Goal: Find specific page/section: Find specific page/section

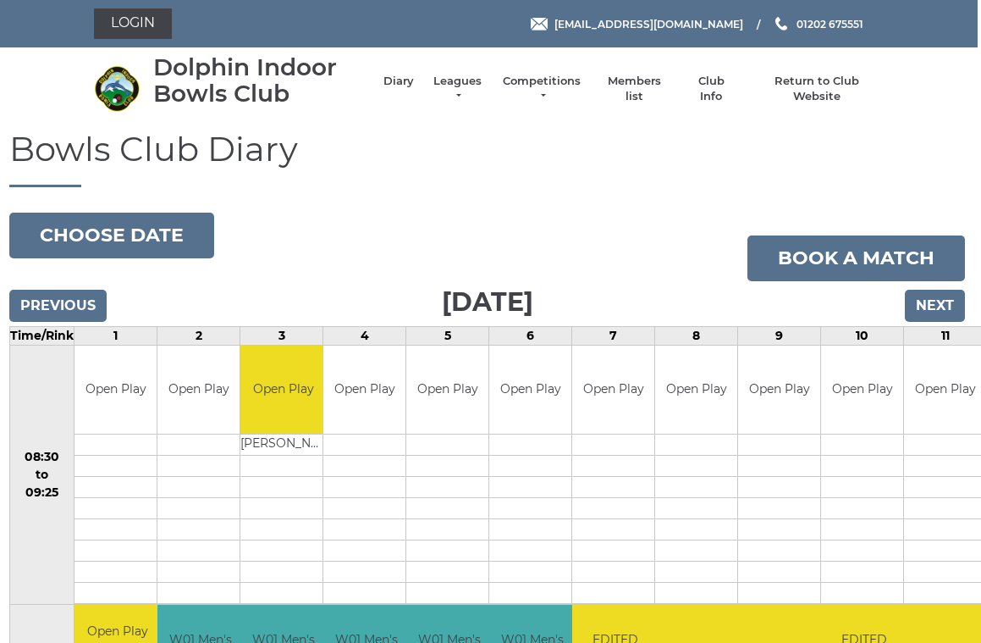
scroll to position [0, 4]
click at [639, 94] on link "Members list" at bounding box center [634, 89] width 70 height 30
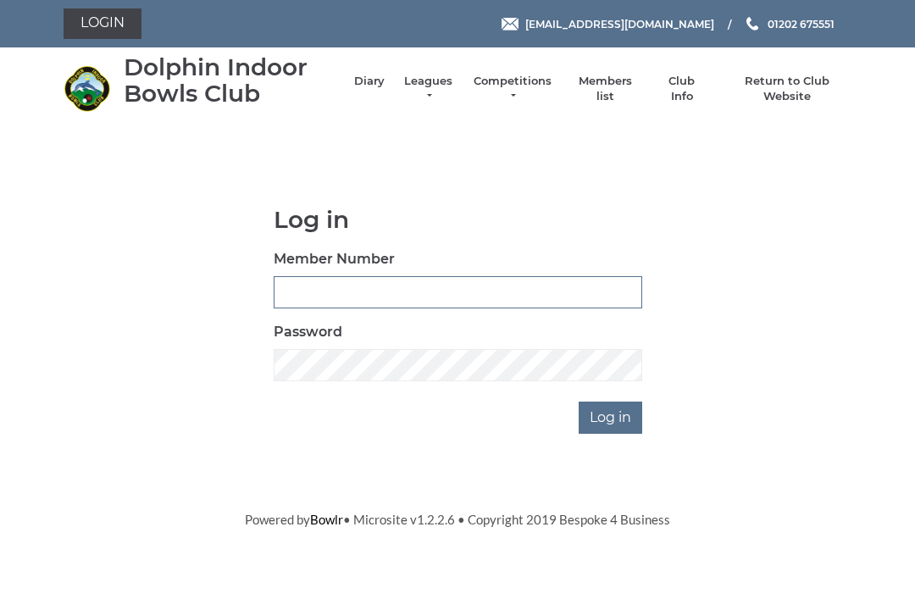
click at [291, 292] on input "Member Number" at bounding box center [458, 292] width 368 height 32
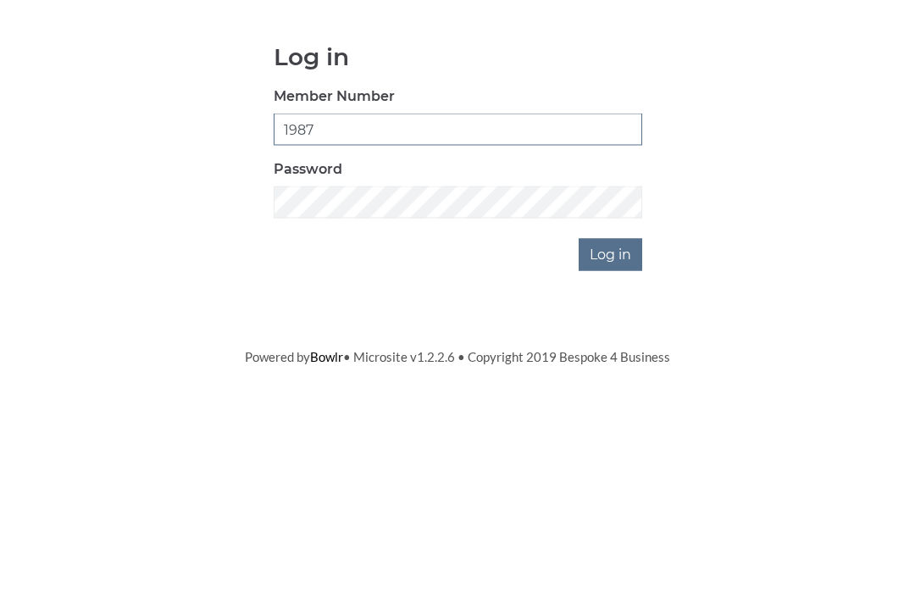
type input "1987"
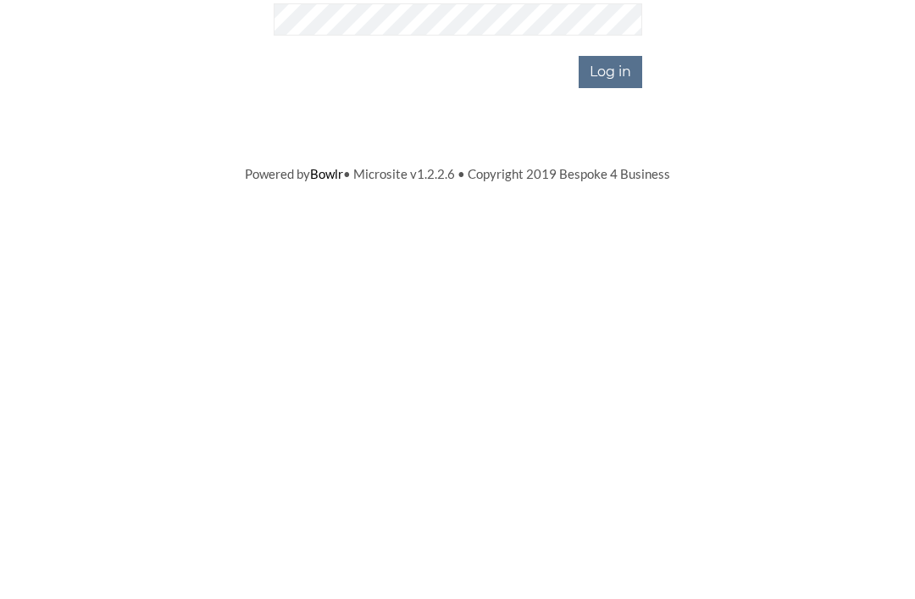
click at [616, 401] on input "Log in" at bounding box center [610, 417] width 64 height 32
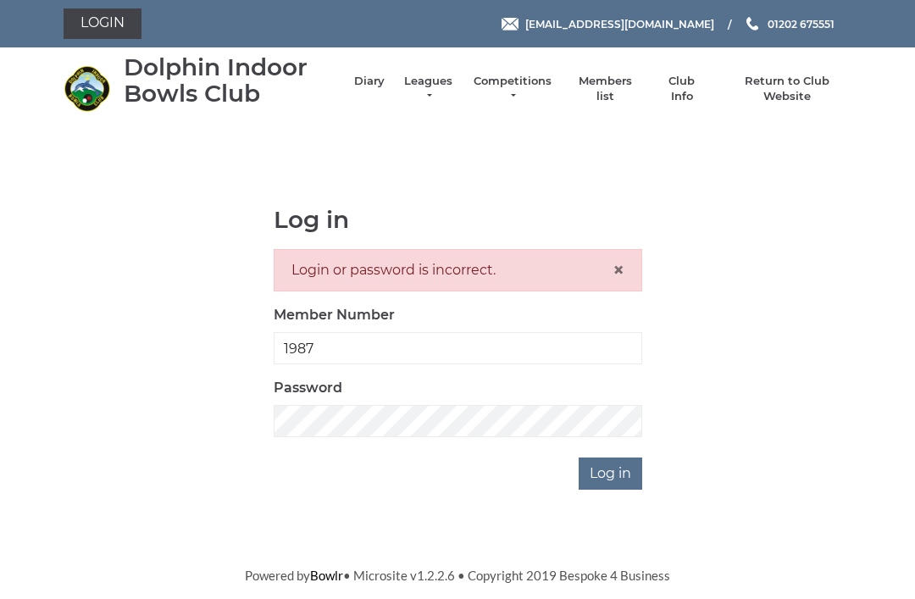
click at [309, 260] on div "Login or password is incorrect. ×" at bounding box center [458, 270] width 368 height 42
click at [338, 343] on input "1987" at bounding box center [458, 348] width 368 height 32
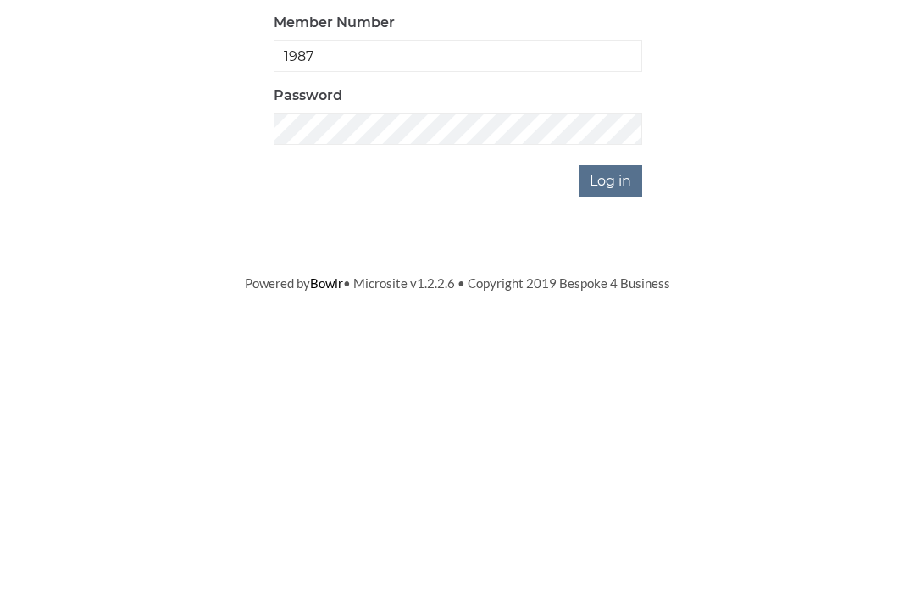
click at [614, 457] on input "Log in" at bounding box center [610, 473] width 64 height 32
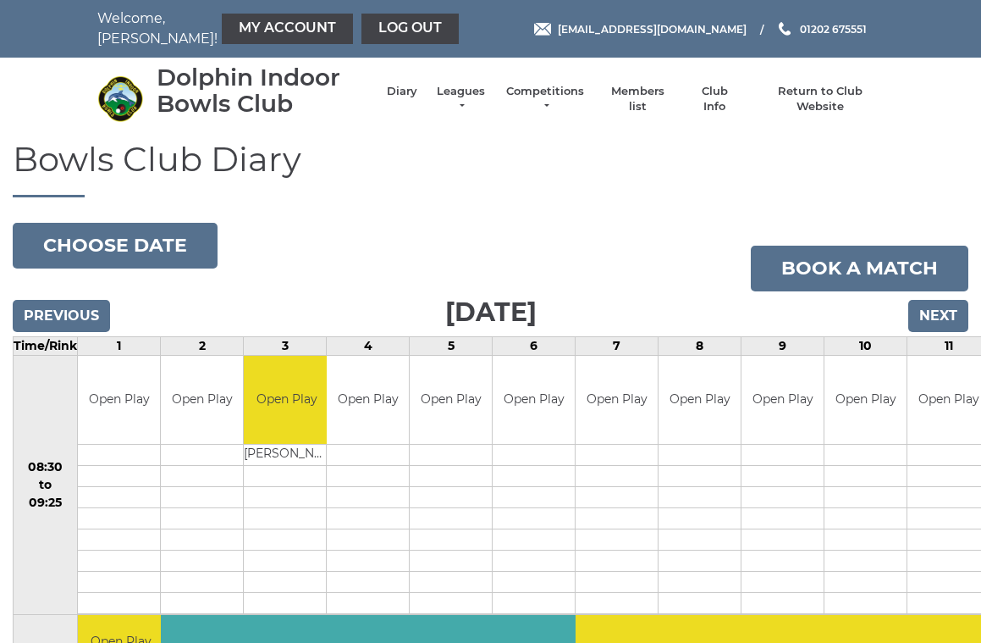
scroll to position [7, 0]
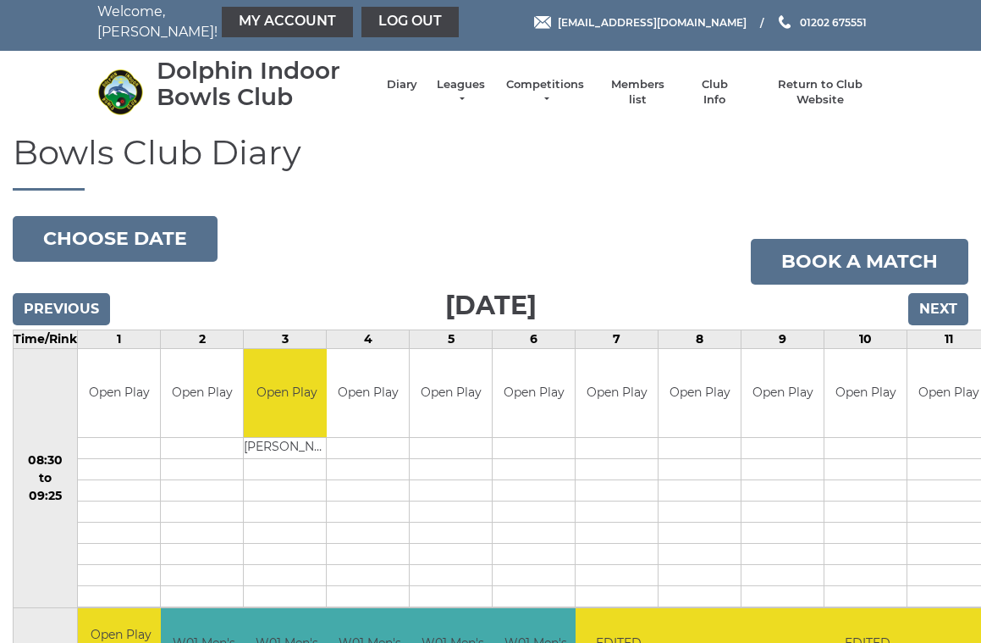
click at [653, 91] on link "Members list" at bounding box center [638, 92] width 70 height 30
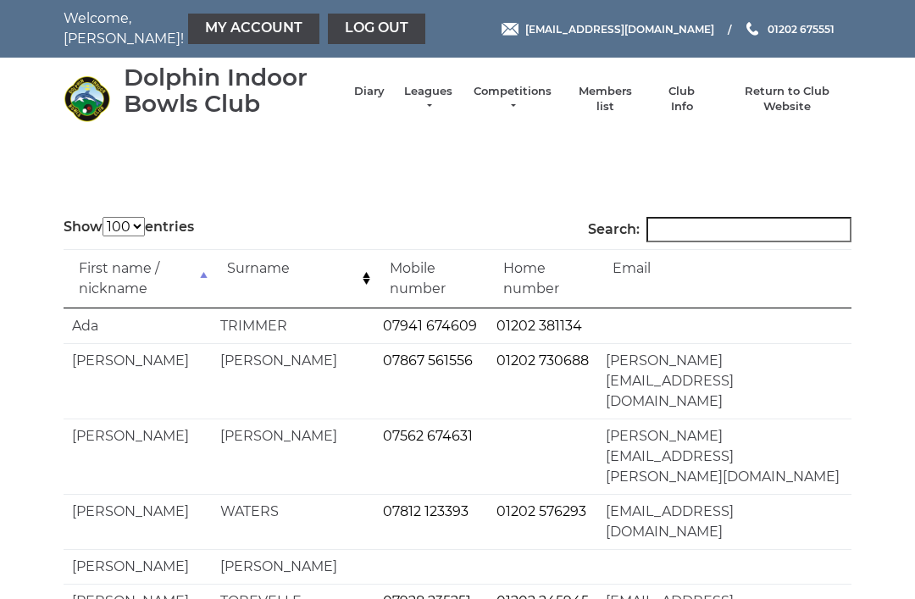
select select "100"
click at [696, 222] on input "Search:" at bounding box center [748, 229] width 205 height 25
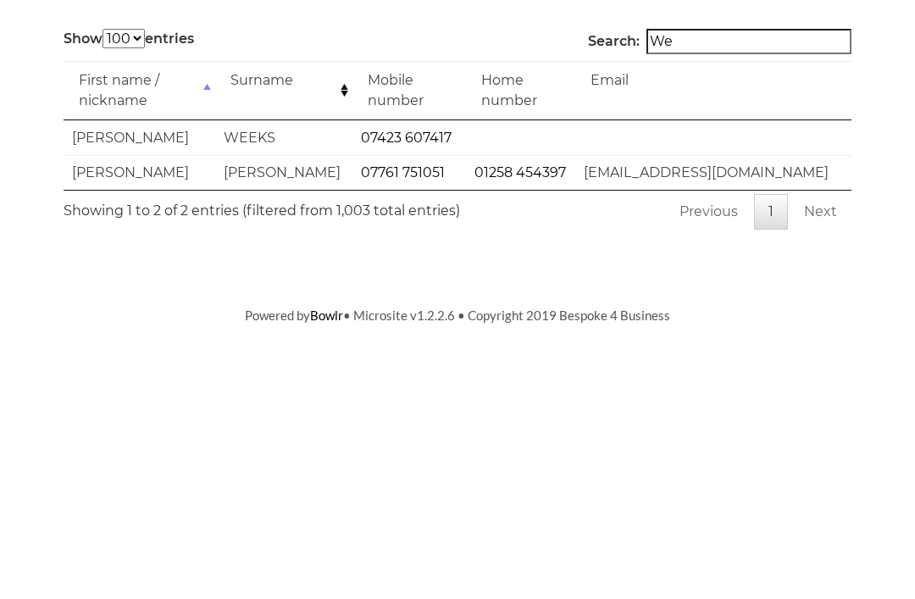
type input "W"
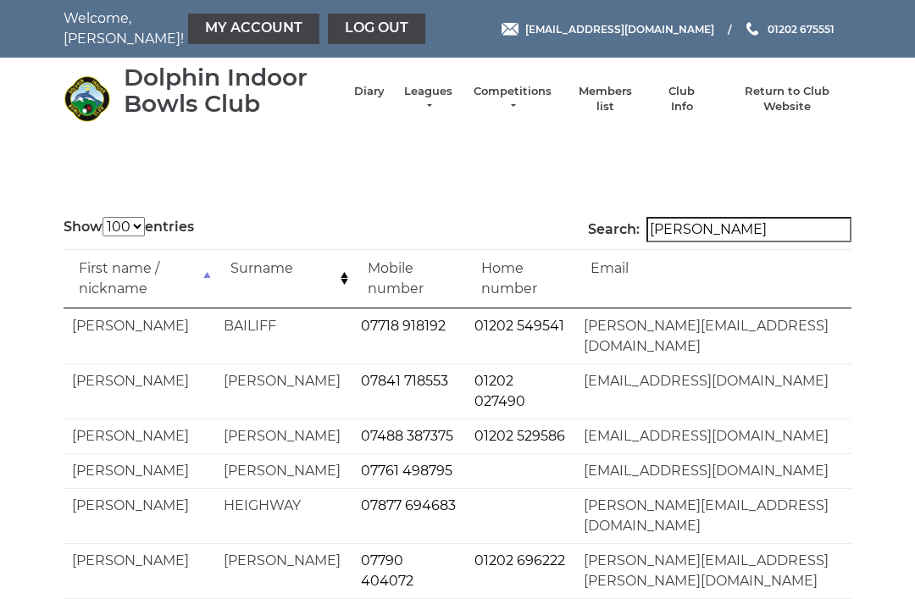
click at [710, 230] on input "Chris" at bounding box center [748, 229] width 205 height 25
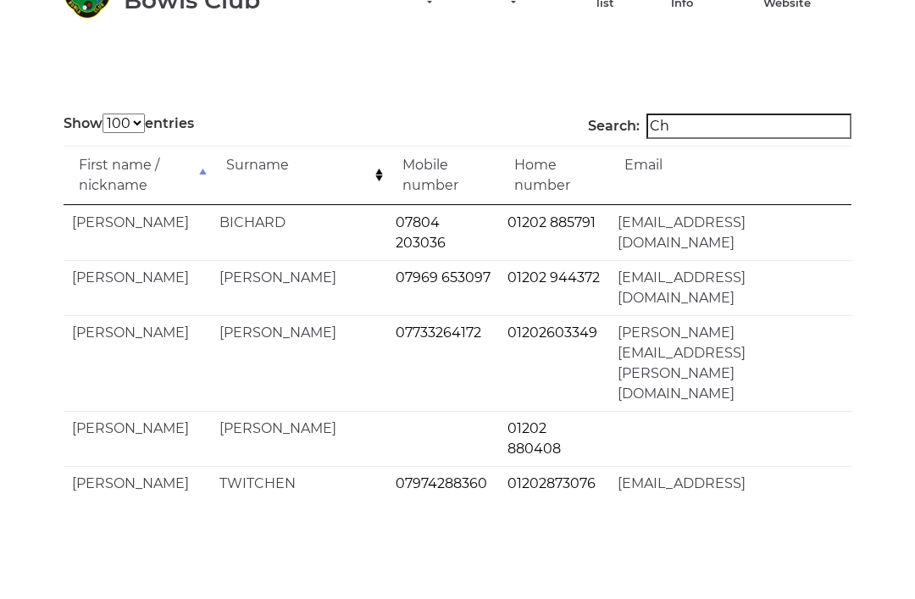
type input "C"
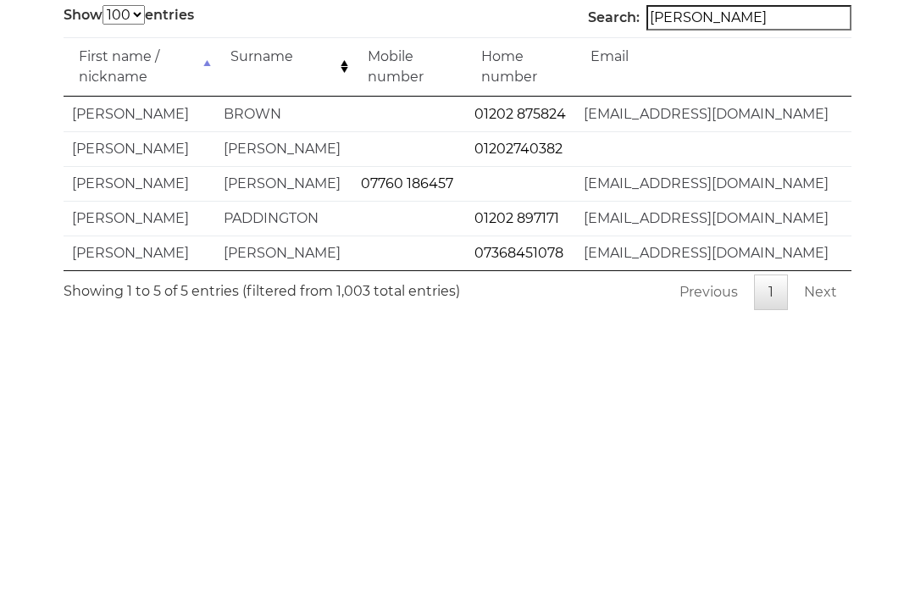
scroll to position [19, 0]
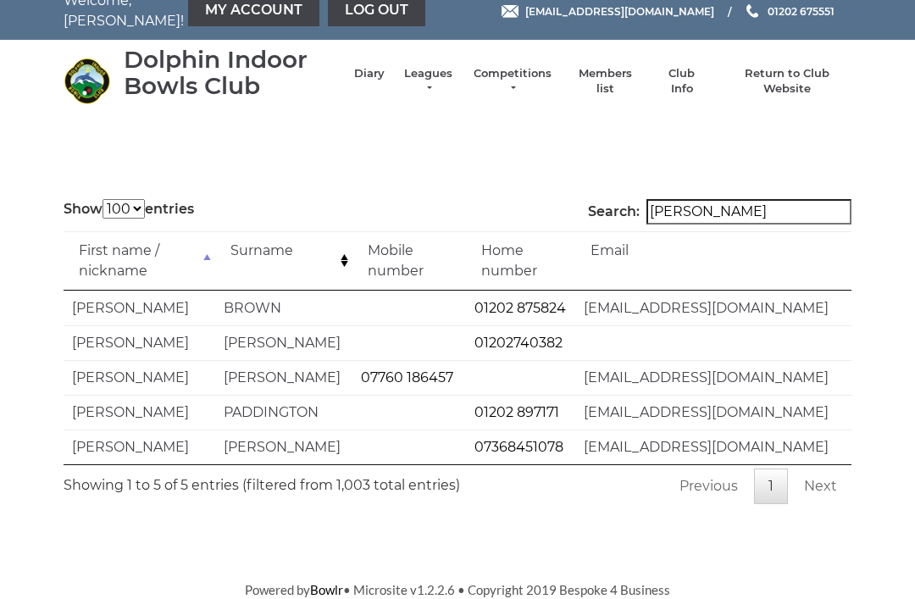
click at [736, 218] on input "Barbara" at bounding box center [748, 211] width 205 height 25
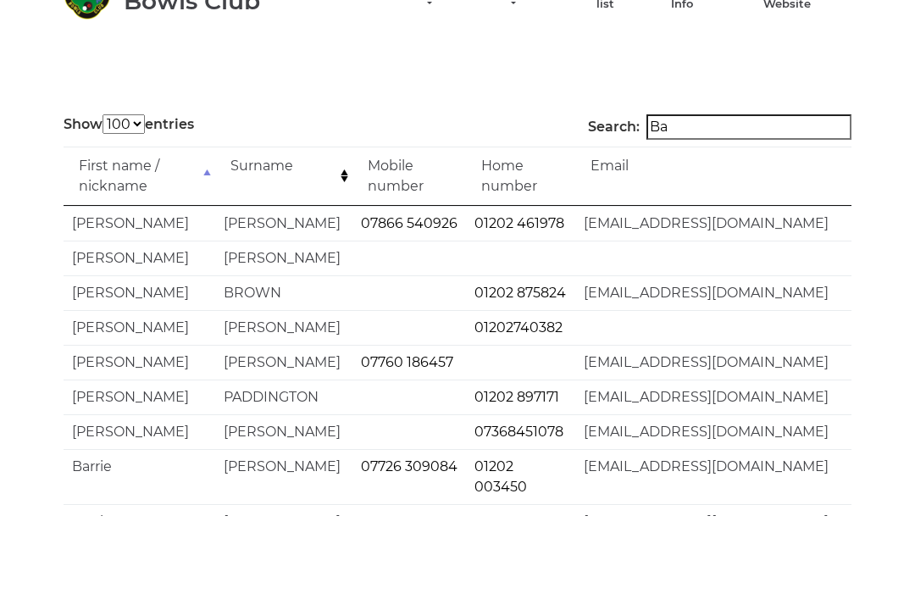
type input "B"
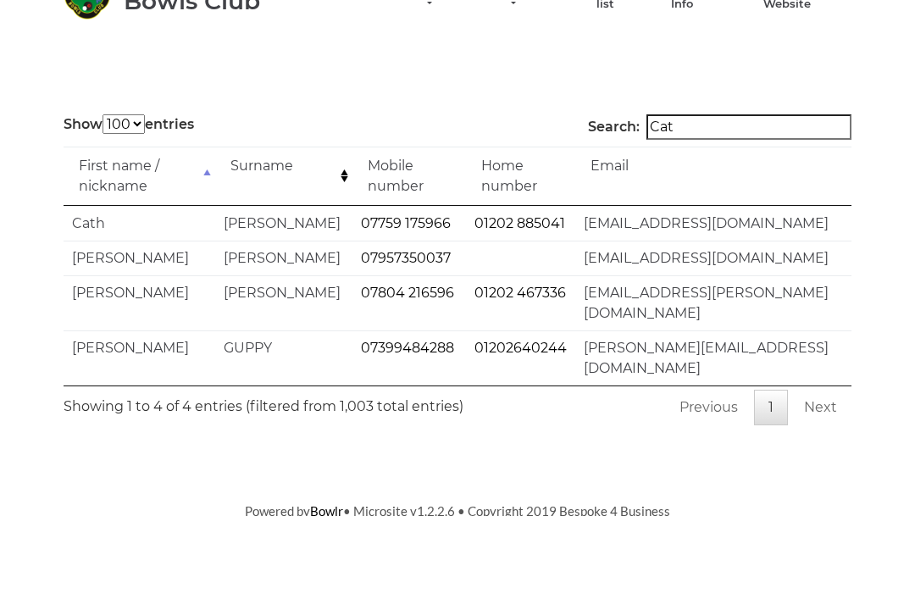
scroll to position [0, 0]
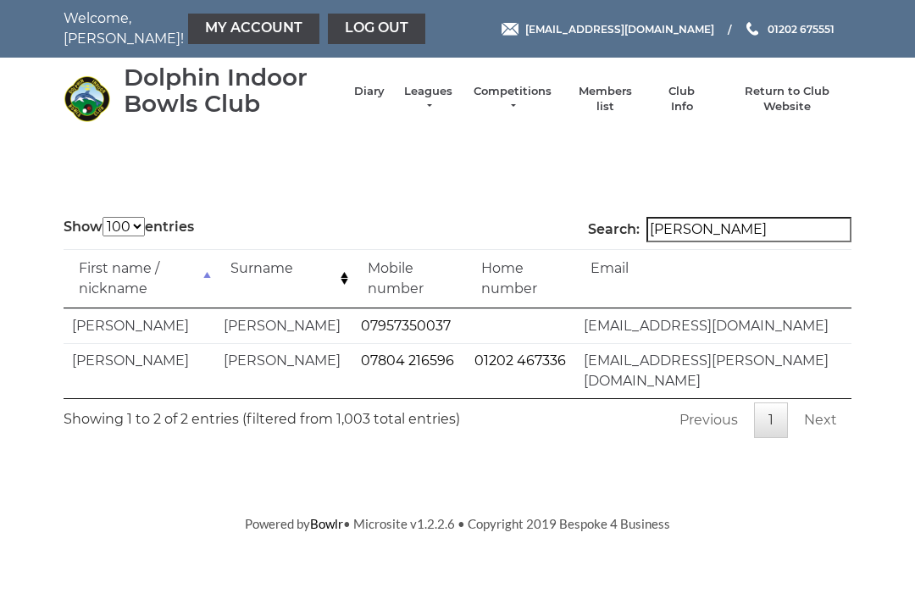
type input "Catherine"
click at [695, 96] on link "Club Info" at bounding box center [681, 99] width 49 height 30
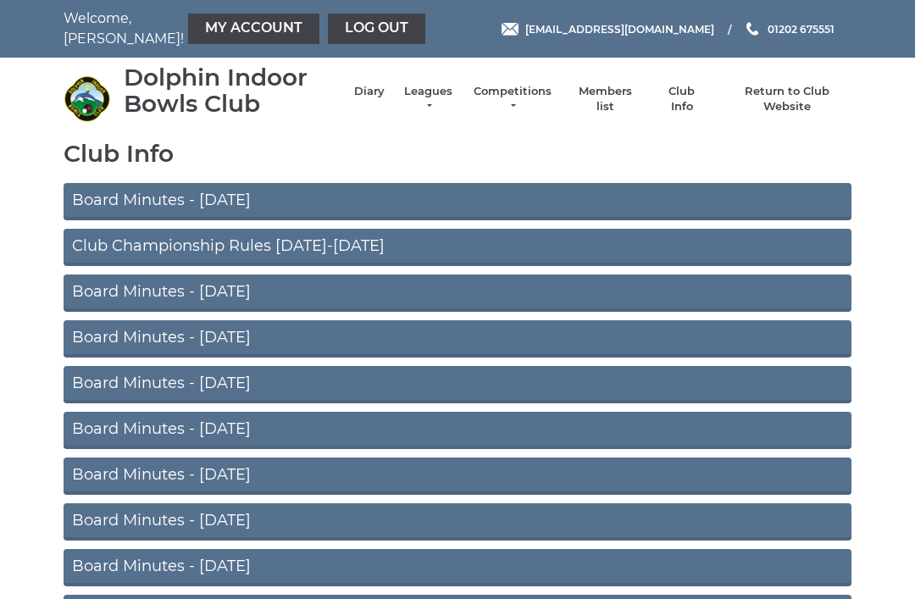
click at [279, 204] on link "Board Minutes - August 2025" at bounding box center [458, 201] width 788 height 37
click at [340, 22] on link "Log out" at bounding box center [376, 29] width 97 height 30
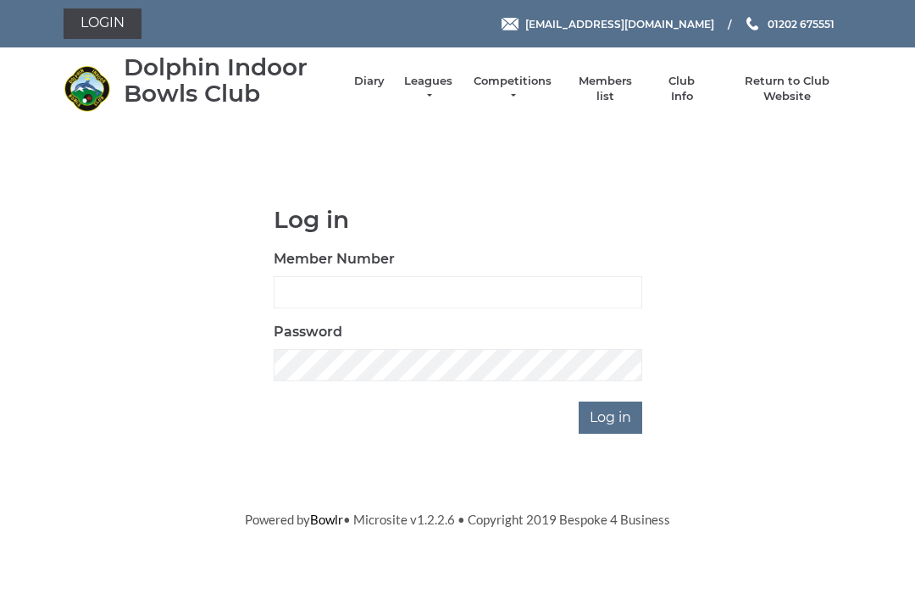
click at [380, 86] on link "Diary" at bounding box center [369, 81] width 30 height 15
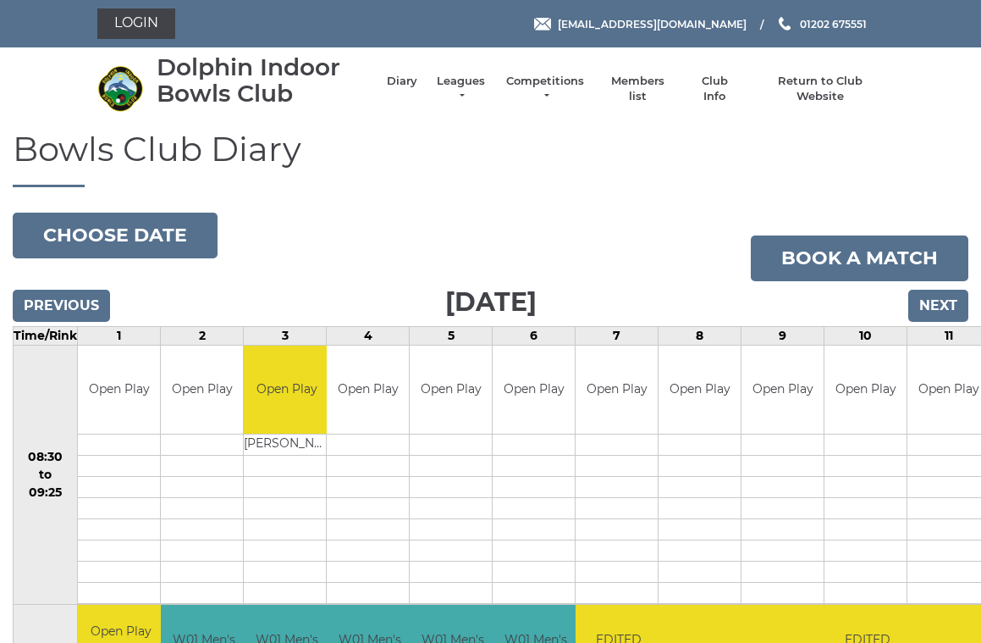
scroll to position [7, 0]
